Goal: Contribute content

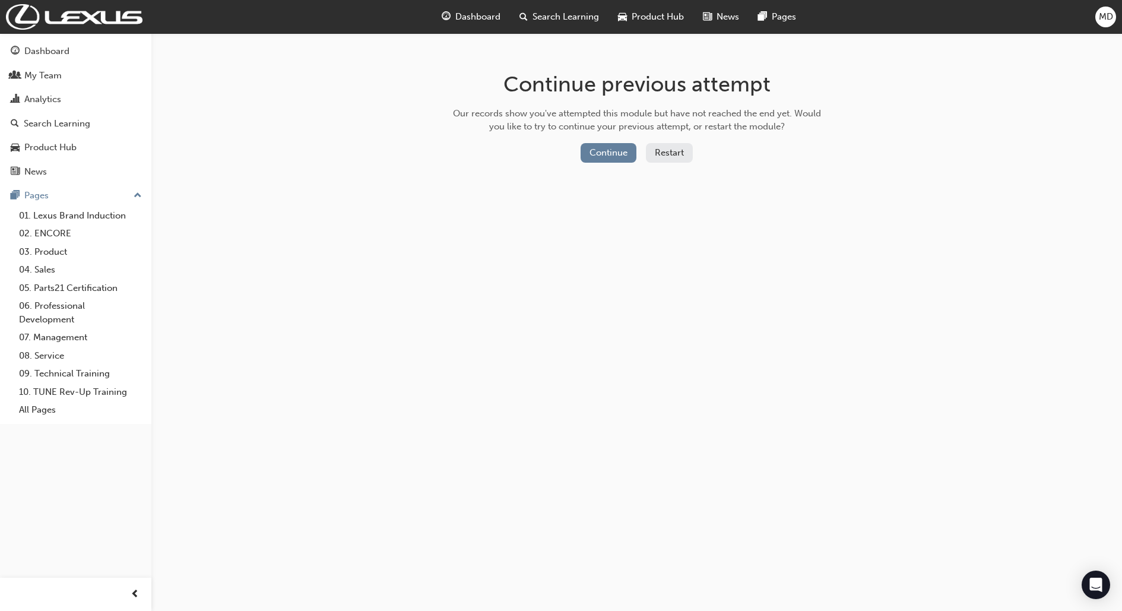
click at [664, 156] on button "Restart" at bounding box center [669, 153] width 47 height 20
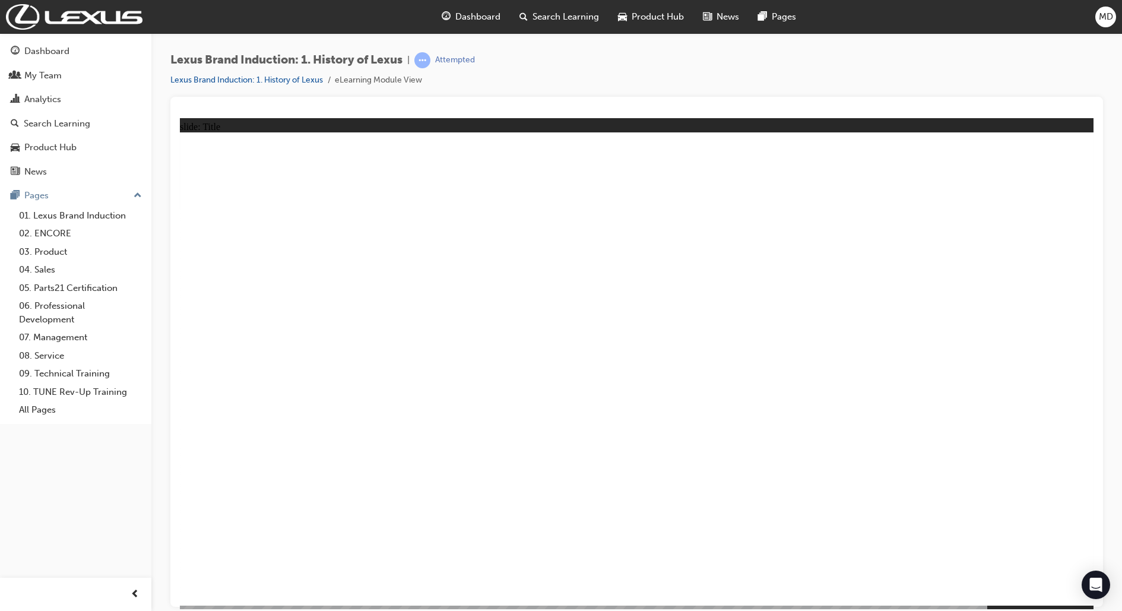
drag, startPoint x: 680, startPoint y: 311, endPoint x: 693, endPoint y: 300, distance: 17.3
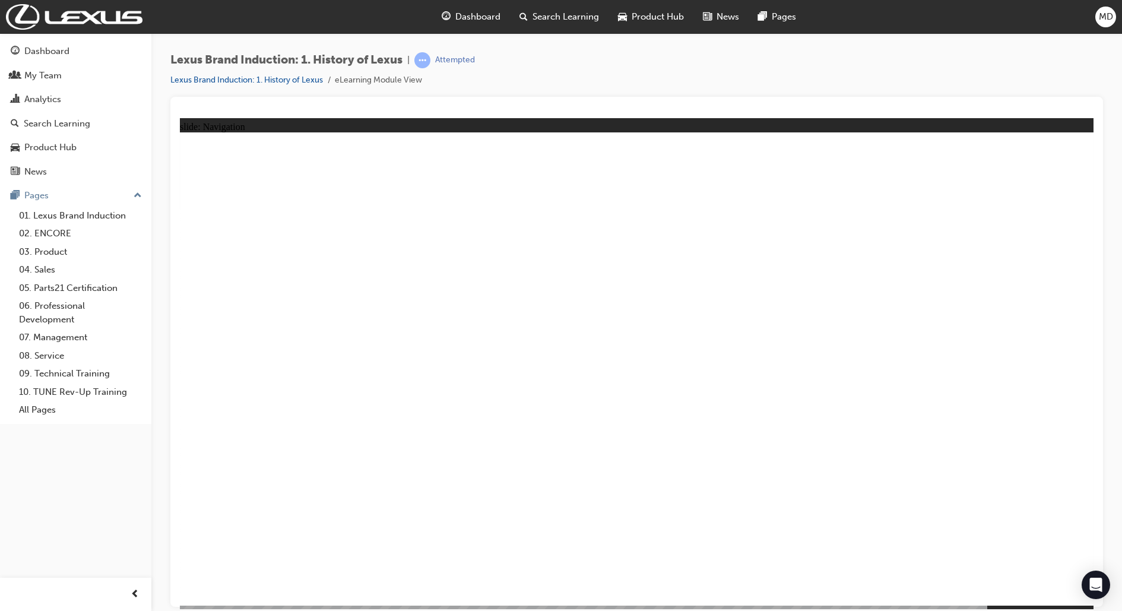
drag, startPoint x: 696, startPoint y: 496, endPoint x: 821, endPoint y: 462, distance: 129.9
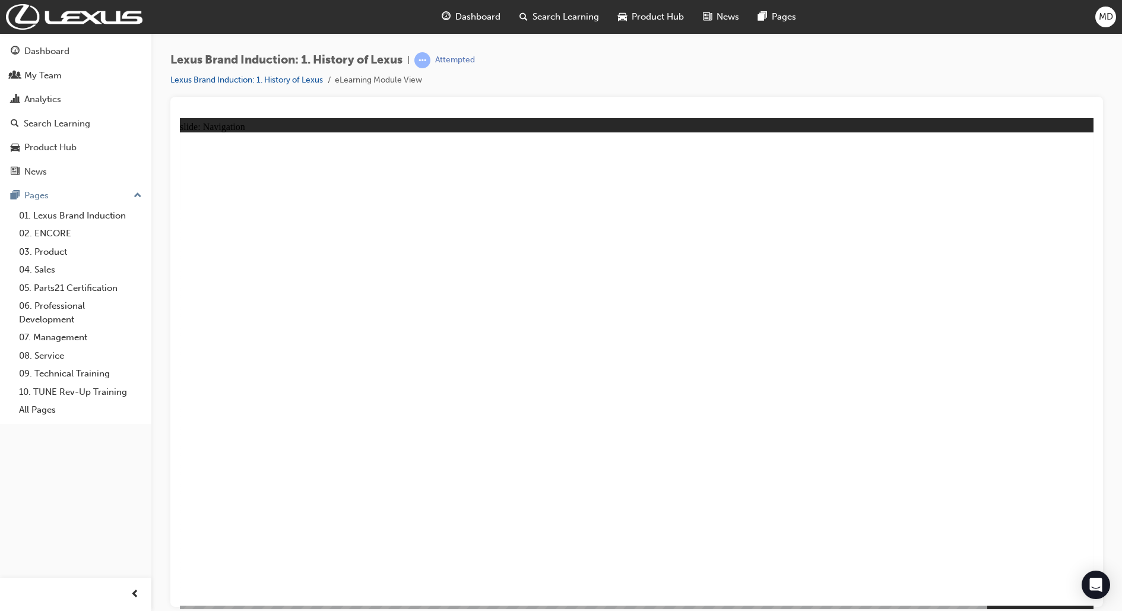
drag, startPoint x: 1008, startPoint y: 589, endPoint x: 1007, endPoint y: 576, distance: 12.5
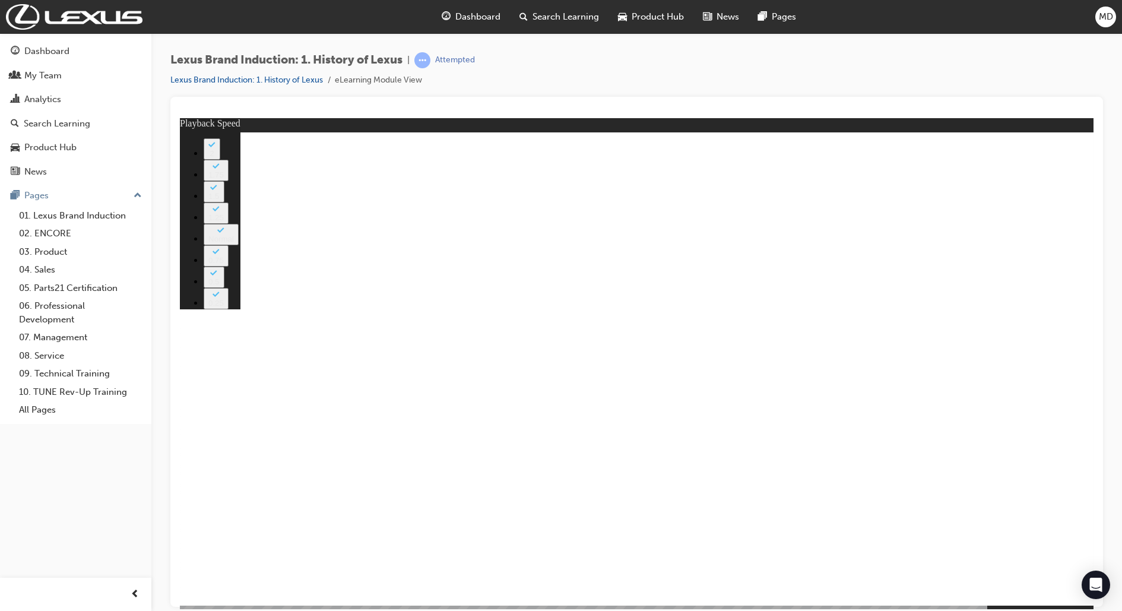
type input "1"
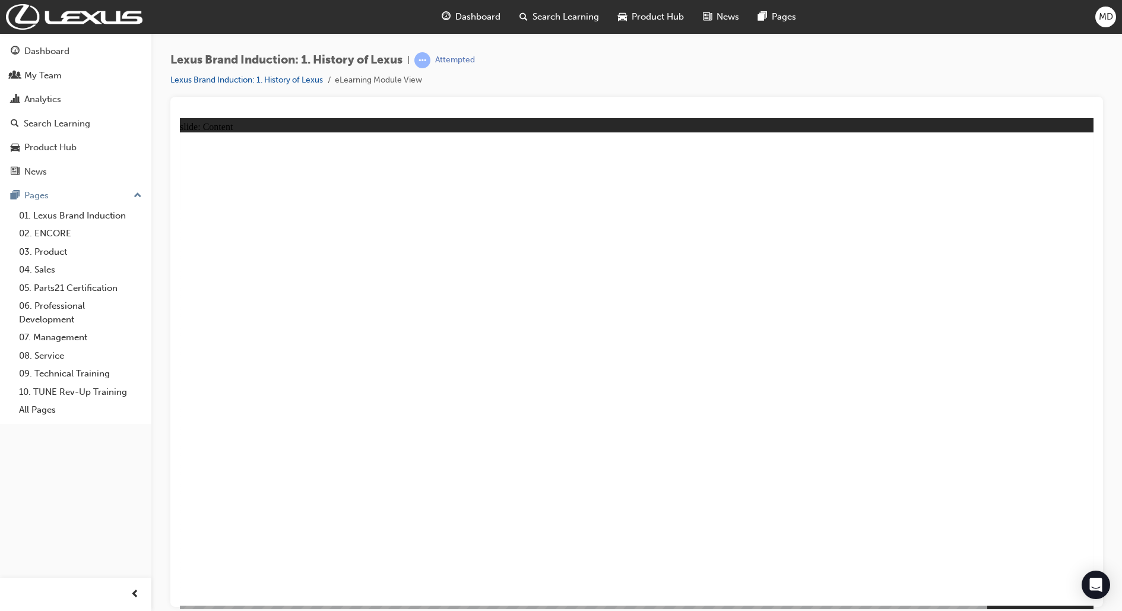
drag, startPoint x: 1016, startPoint y: 575, endPoint x: 1021, endPoint y: 455, distance: 120.0
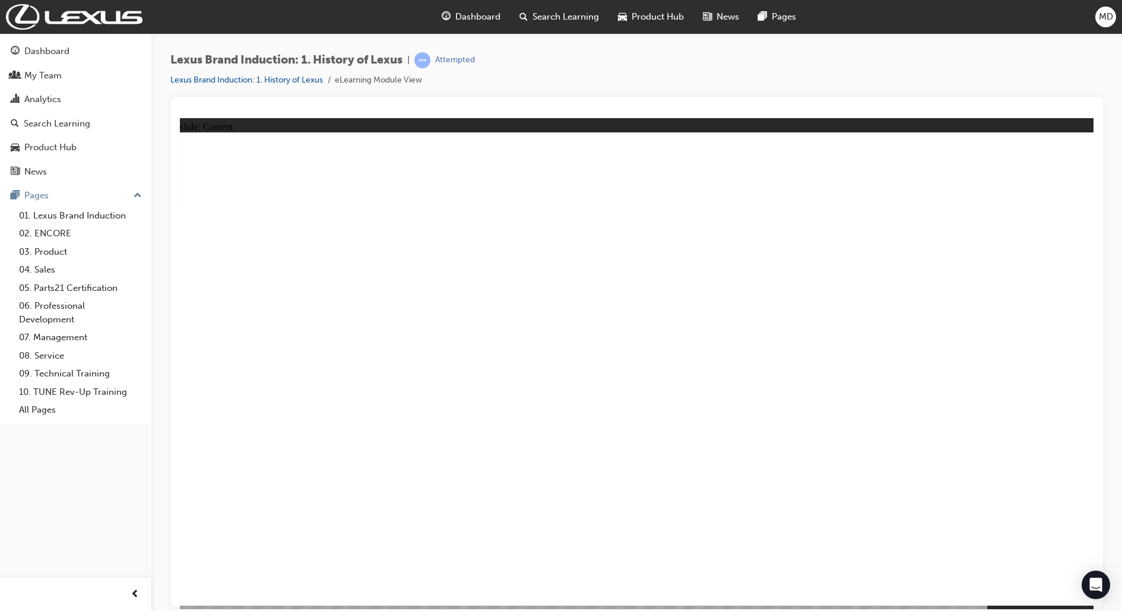
drag, startPoint x: 992, startPoint y: 566, endPoint x: 1284, endPoint y: 404, distance: 333.7
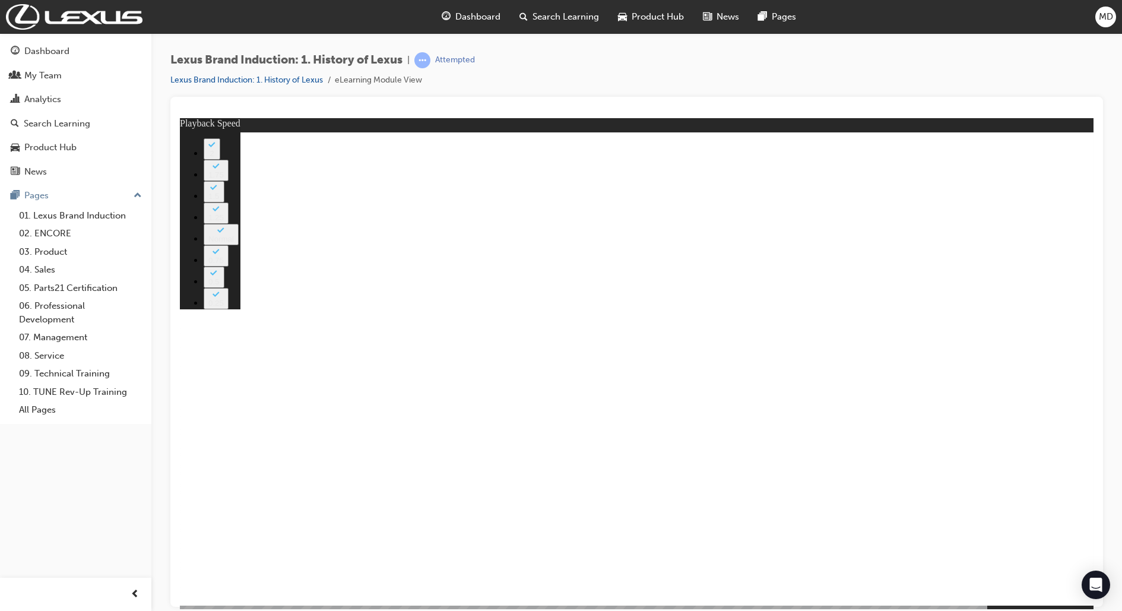
type input "1"
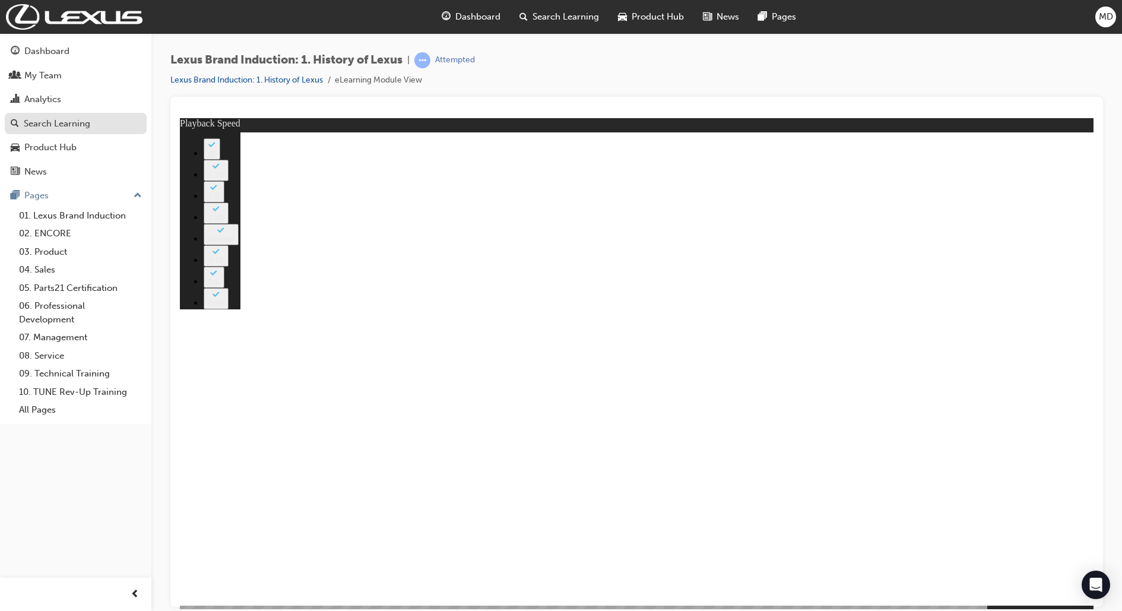
click at [69, 130] on div "Search Learning" at bounding box center [57, 124] width 66 height 14
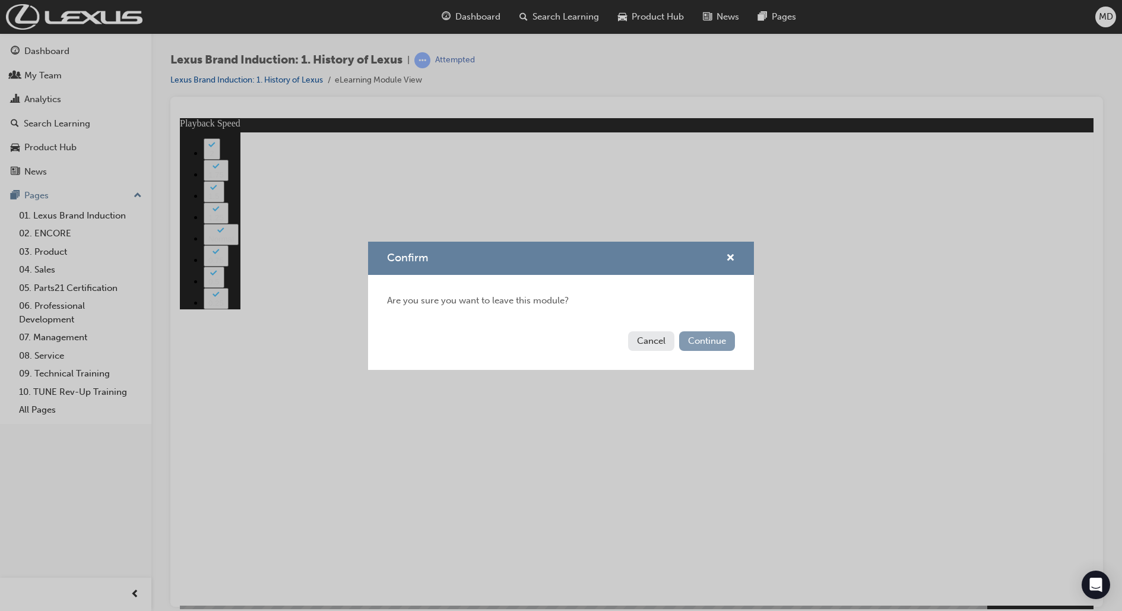
type input "6"
click at [697, 338] on button "Continue" at bounding box center [707, 341] width 56 height 20
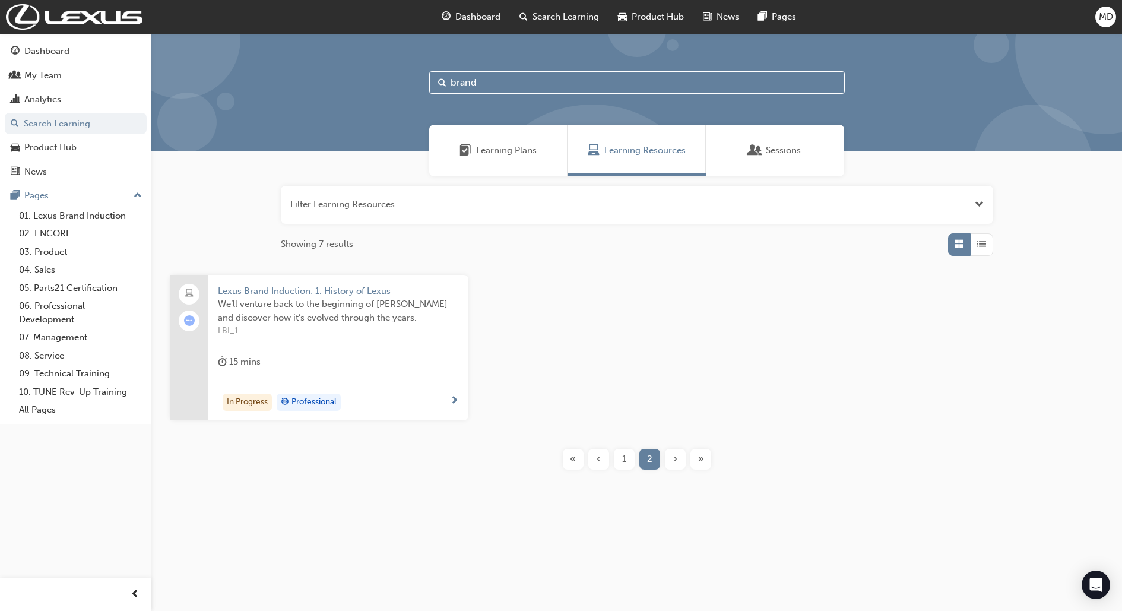
click at [417, 306] on span "We’ll venture back to the beginning of [PERSON_NAME] and discover how it’s evol…" at bounding box center [338, 310] width 241 height 27
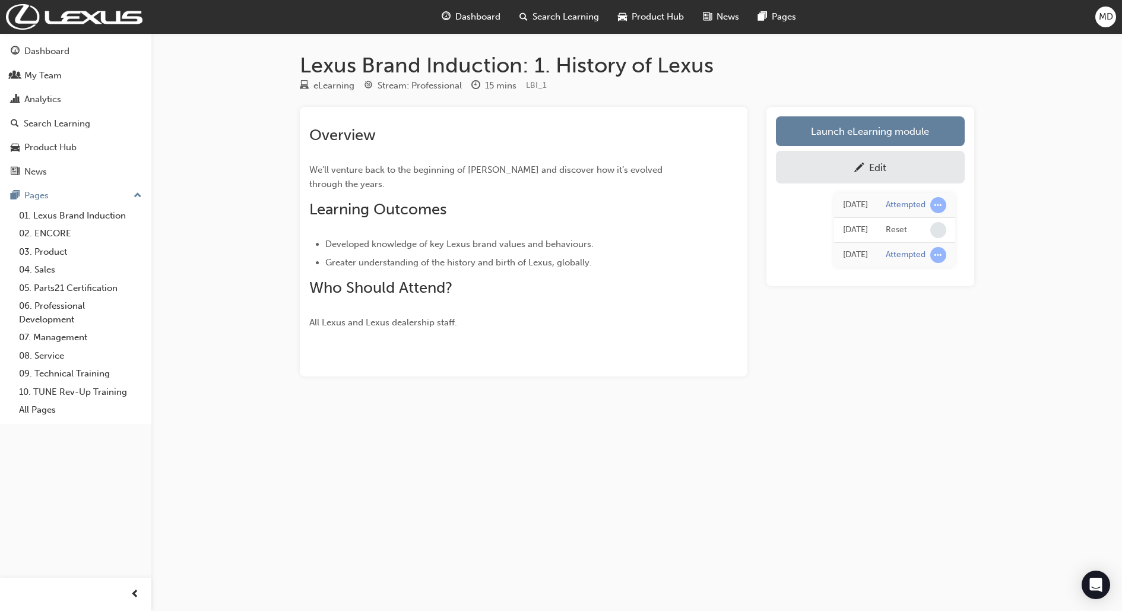
click at [918, 172] on div "Edit" at bounding box center [870, 167] width 171 height 15
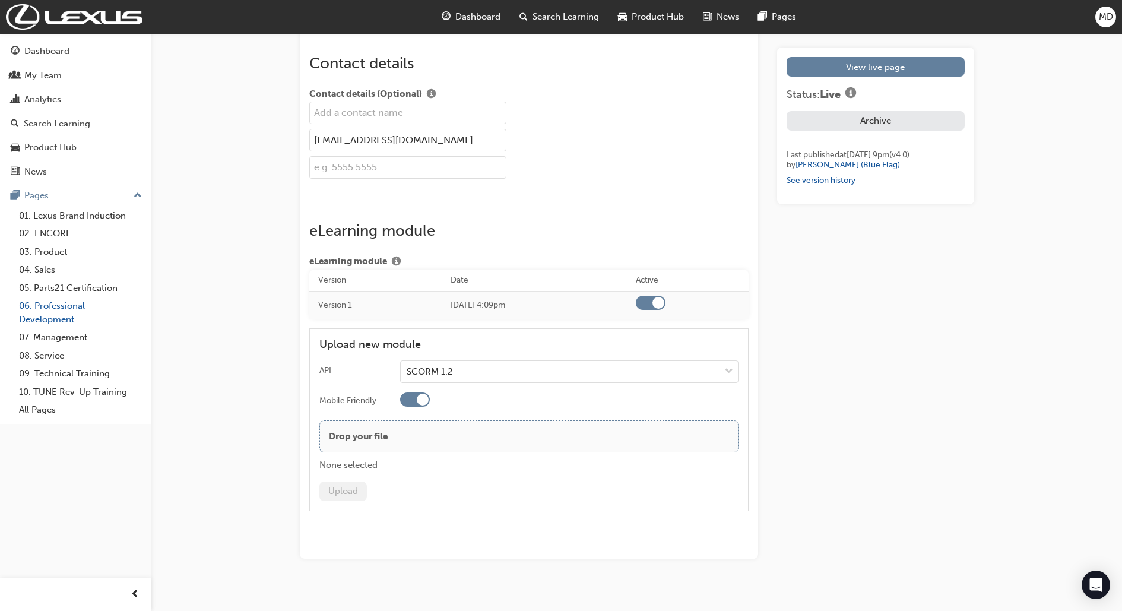
scroll to position [1678, 0]
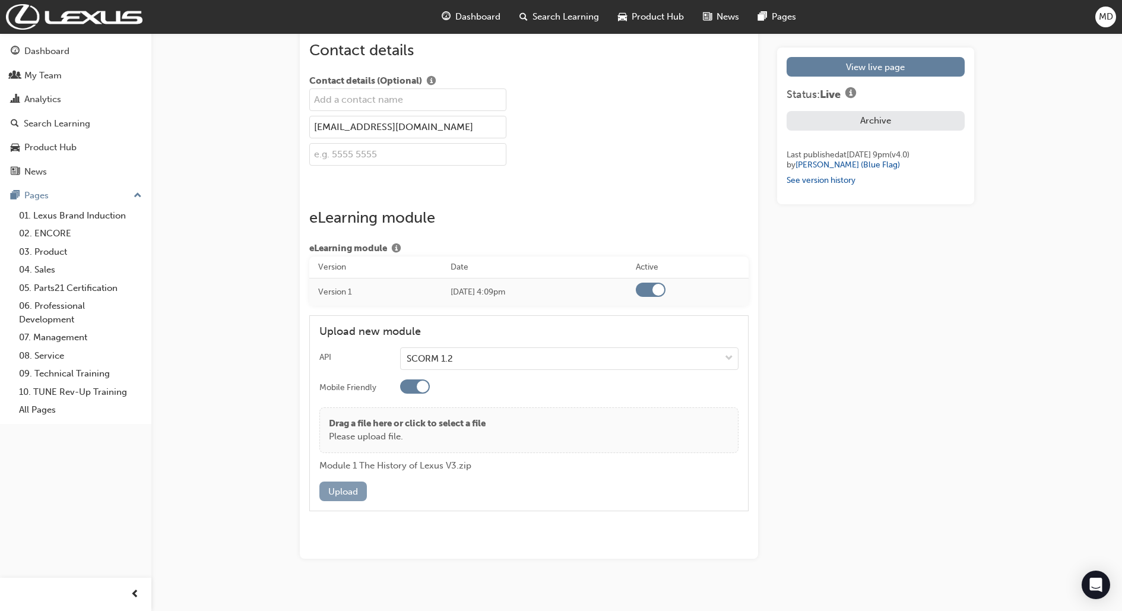
click at [342, 481] on button "Upload" at bounding box center [342, 491] width 47 height 20
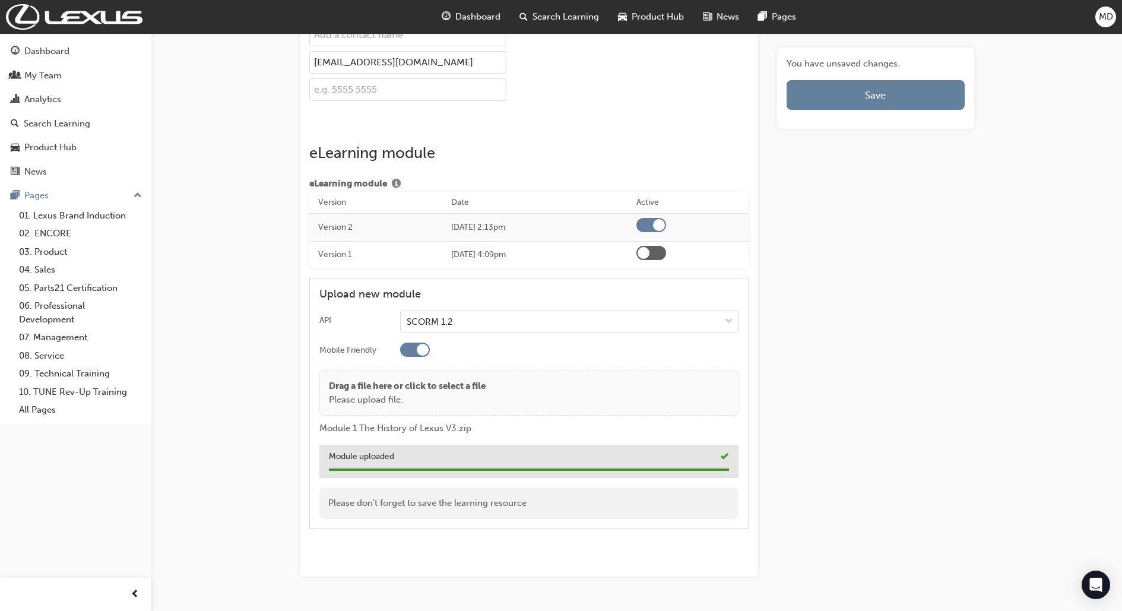
scroll to position [1743, 0]
click at [873, 94] on span "Save" at bounding box center [875, 95] width 21 height 12
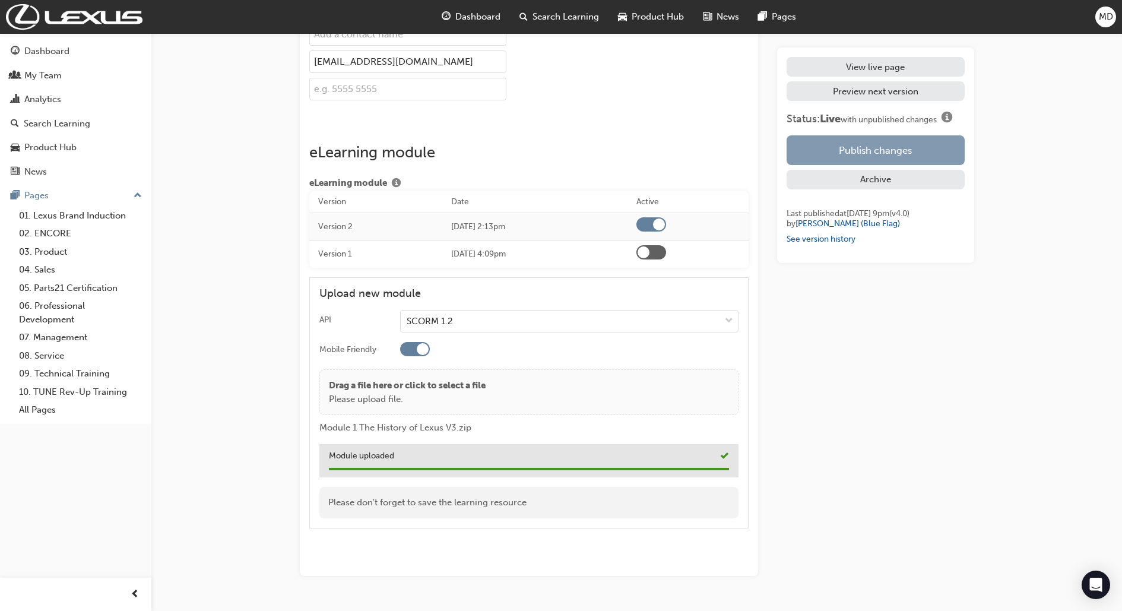
click at [900, 160] on button "Publish changes" at bounding box center [874, 150] width 177 height 30
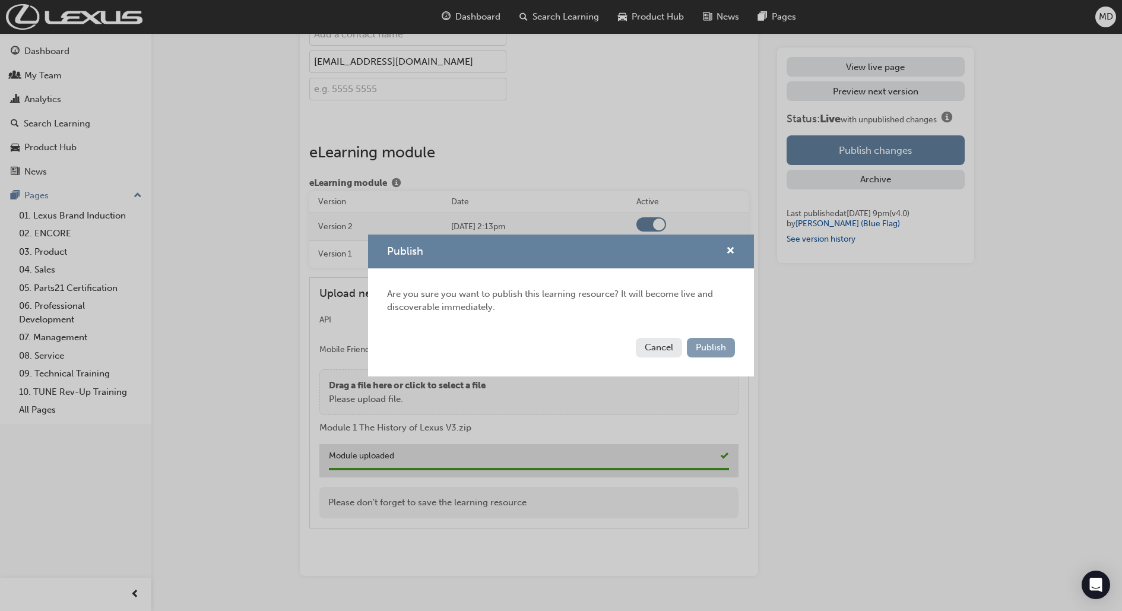
click at [717, 349] on span "Publish" at bounding box center [711, 347] width 30 height 11
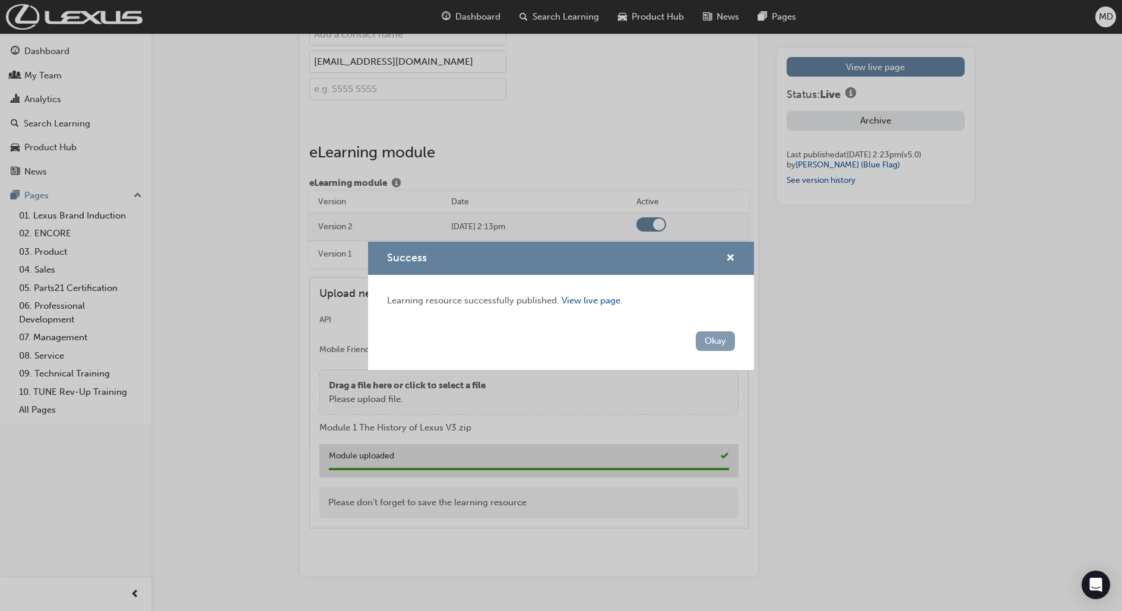
click at [719, 346] on button "Okay" at bounding box center [715, 341] width 39 height 20
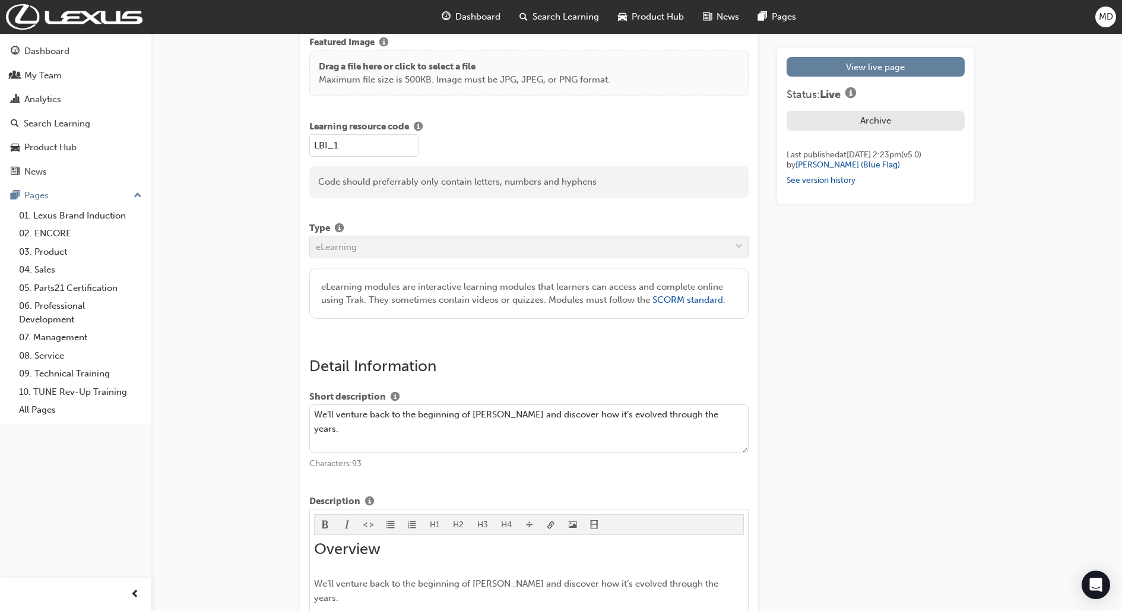
scroll to position [0, 0]
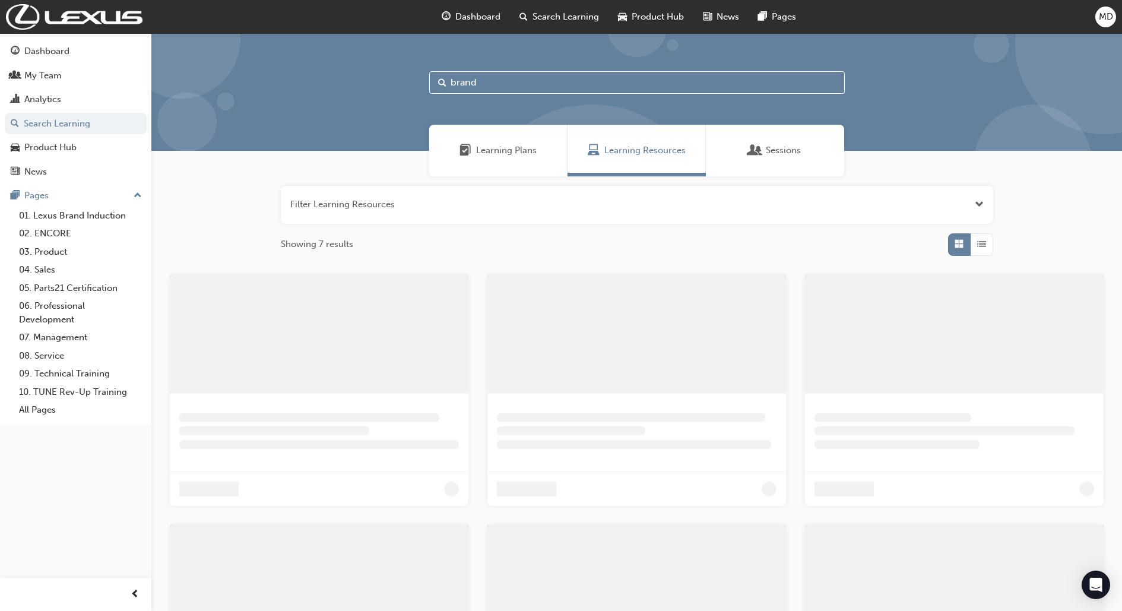
click at [520, 83] on input "brand" at bounding box center [636, 82] width 415 height 23
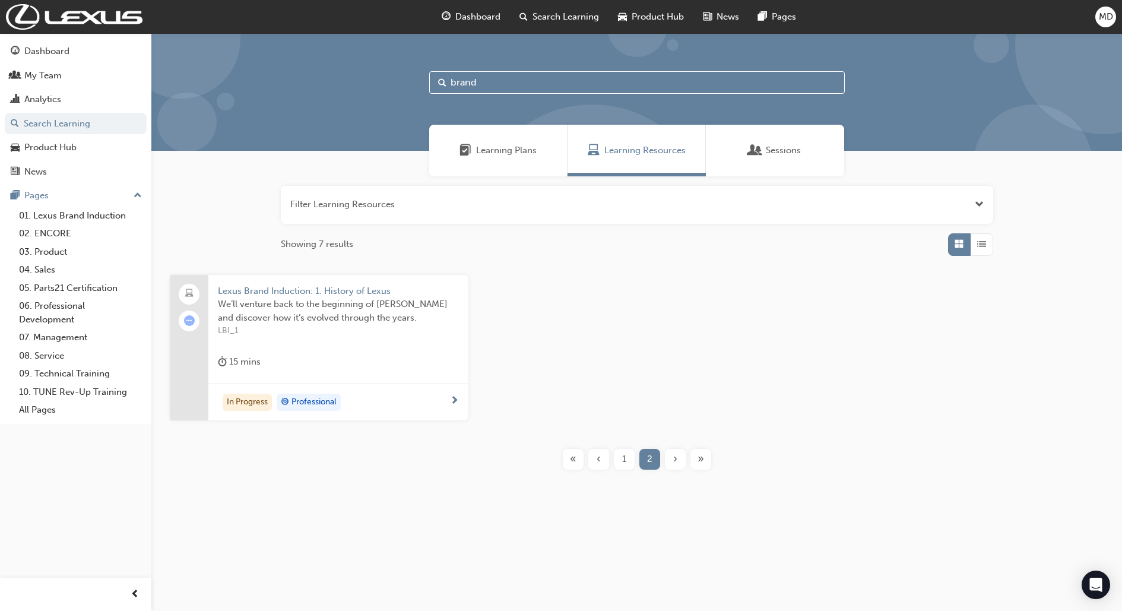
click at [624, 462] on span "1" at bounding box center [624, 459] width 4 height 14
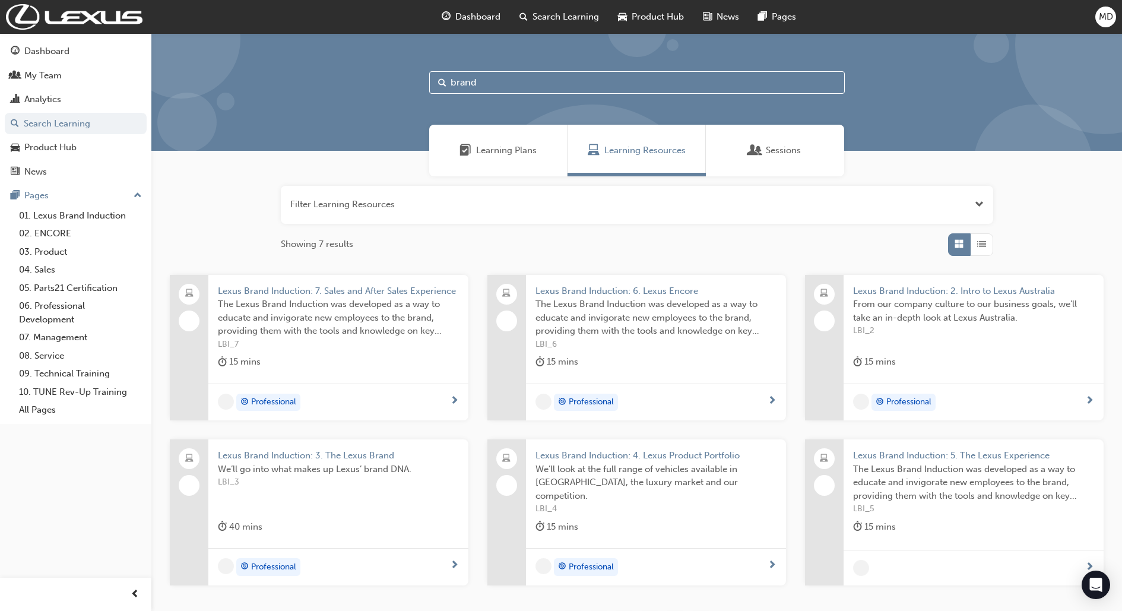
scroll to position [119, 0]
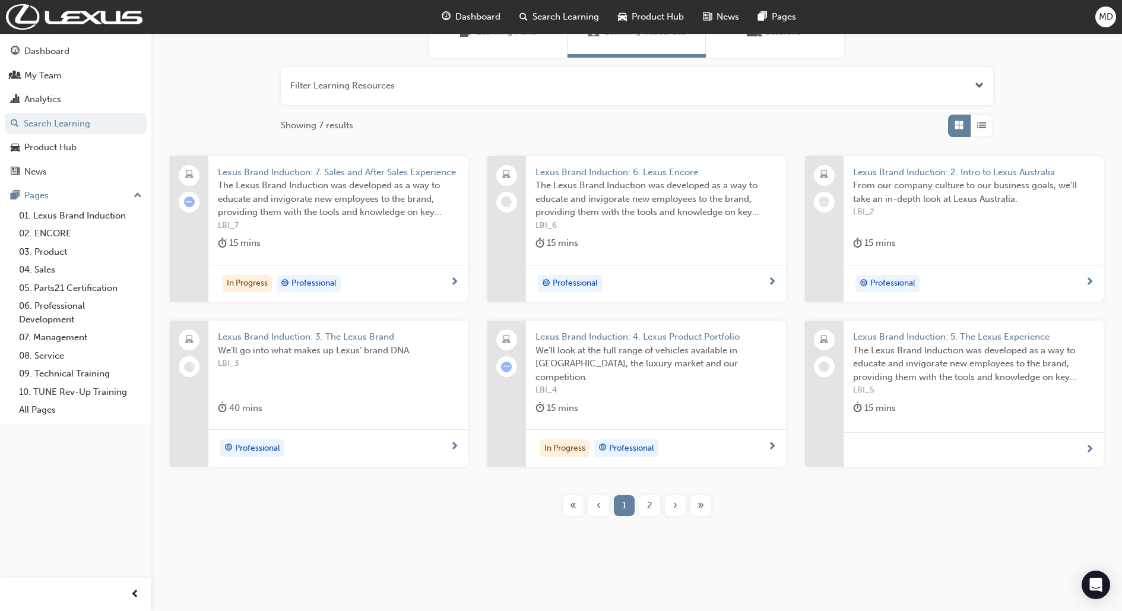
click at [956, 347] on span "The Lexus Brand Induction was developed as a way to educate and invigorate new …" at bounding box center [973, 364] width 241 height 40
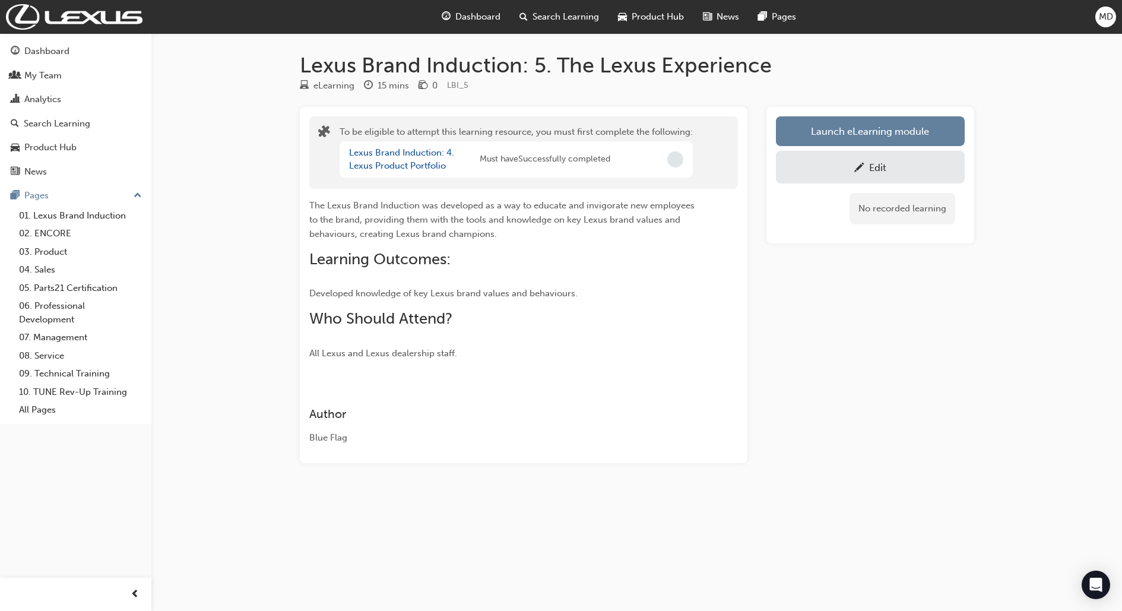
click at [889, 163] on div "Edit" at bounding box center [870, 167] width 171 height 15
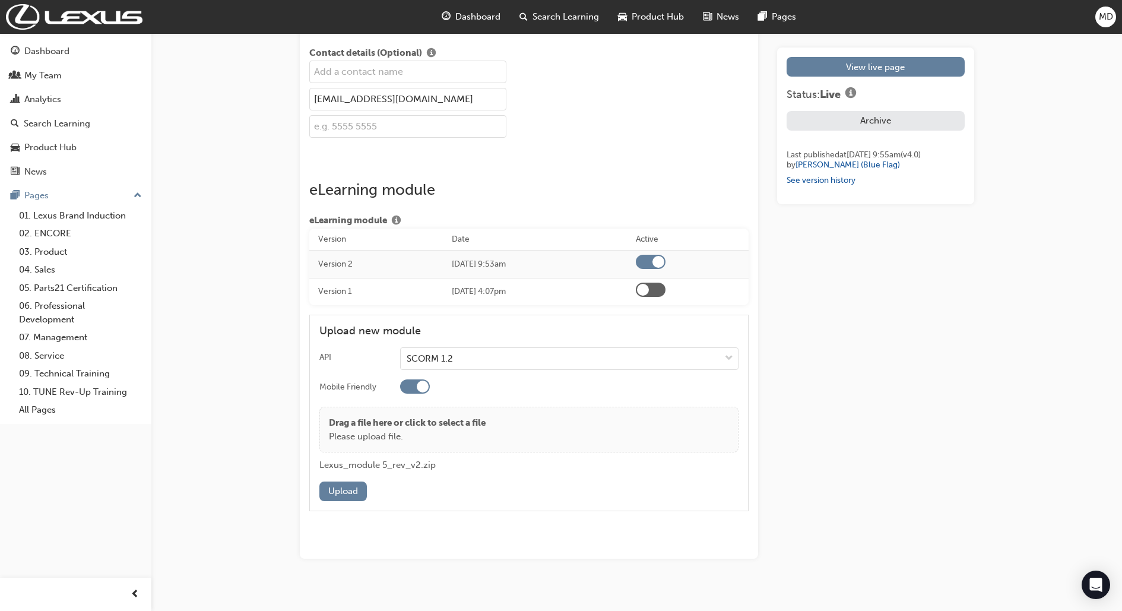
scroll to position [1705, 0]
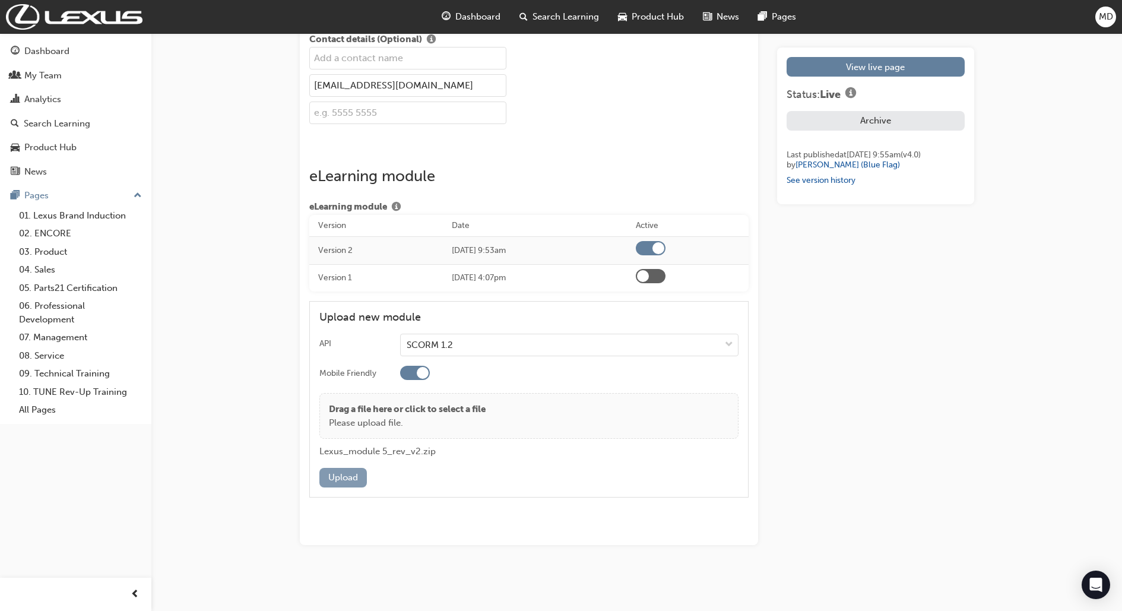
click at [340, 471] on button "Upload" at bounding box center [342, 478] width 47 height 20
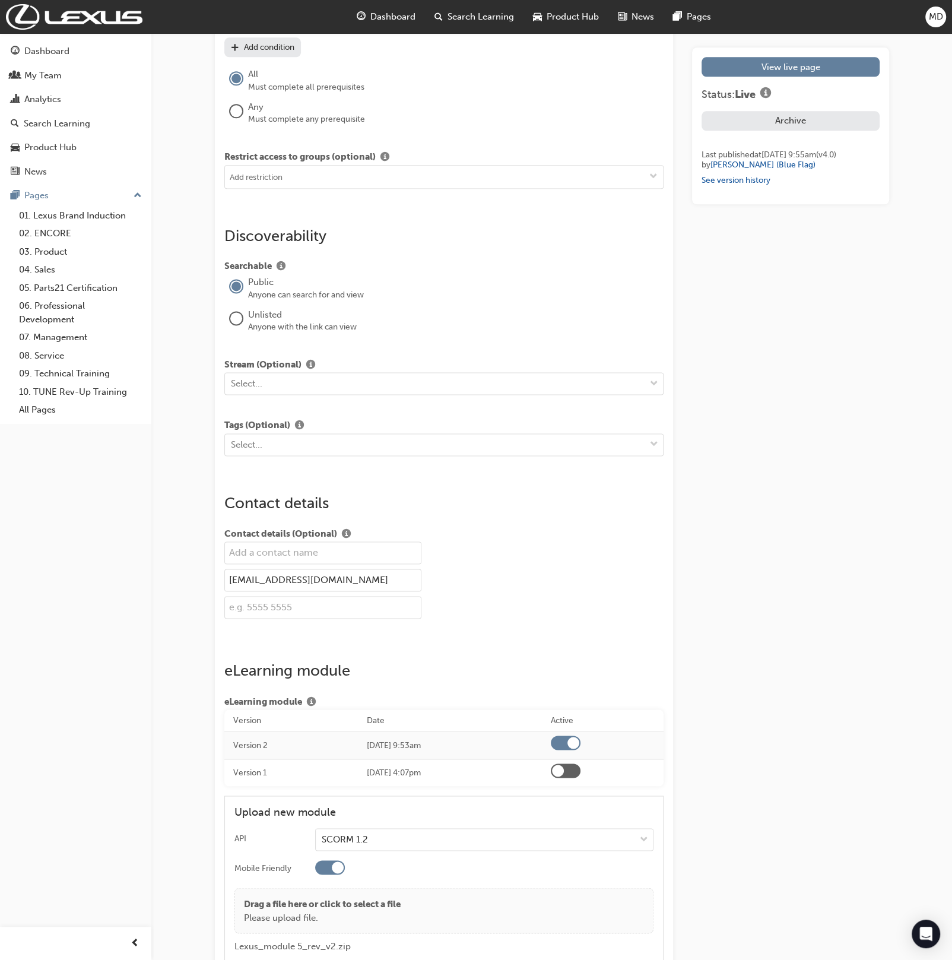
scroll to position [1369, 0]
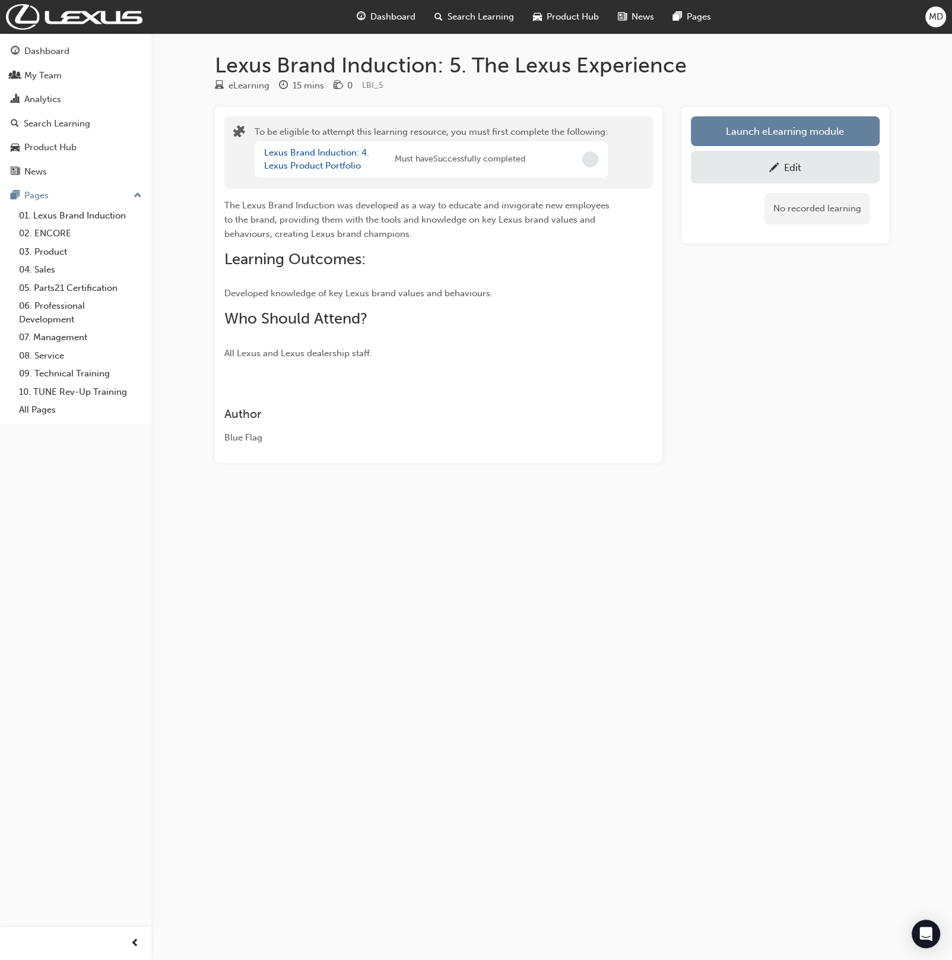
click at [632, 337] on div "The Lexus Brand Induction was developed as a way to educate and invigorate new …" at bounding box center [438, 275] width 429 height 172
